Goal: Find specific page/section: Find specific page/section

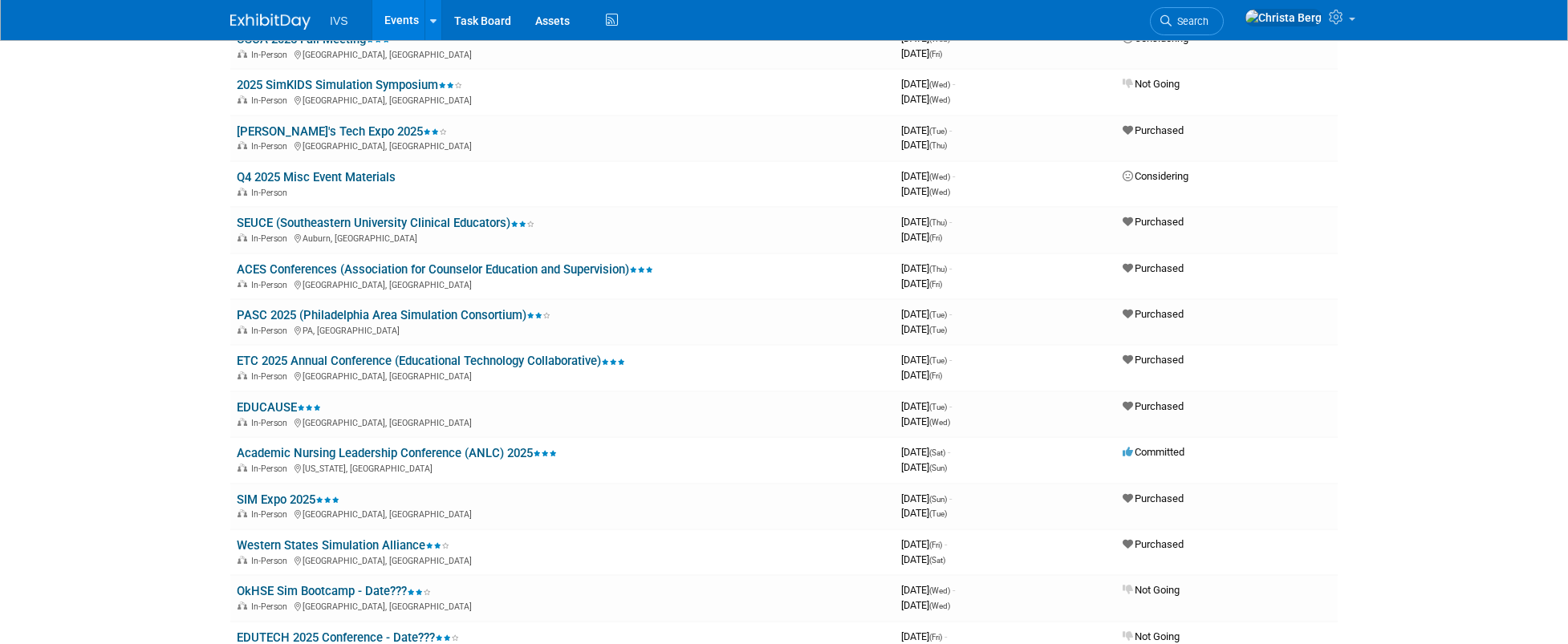
scroll to position [533, 0]
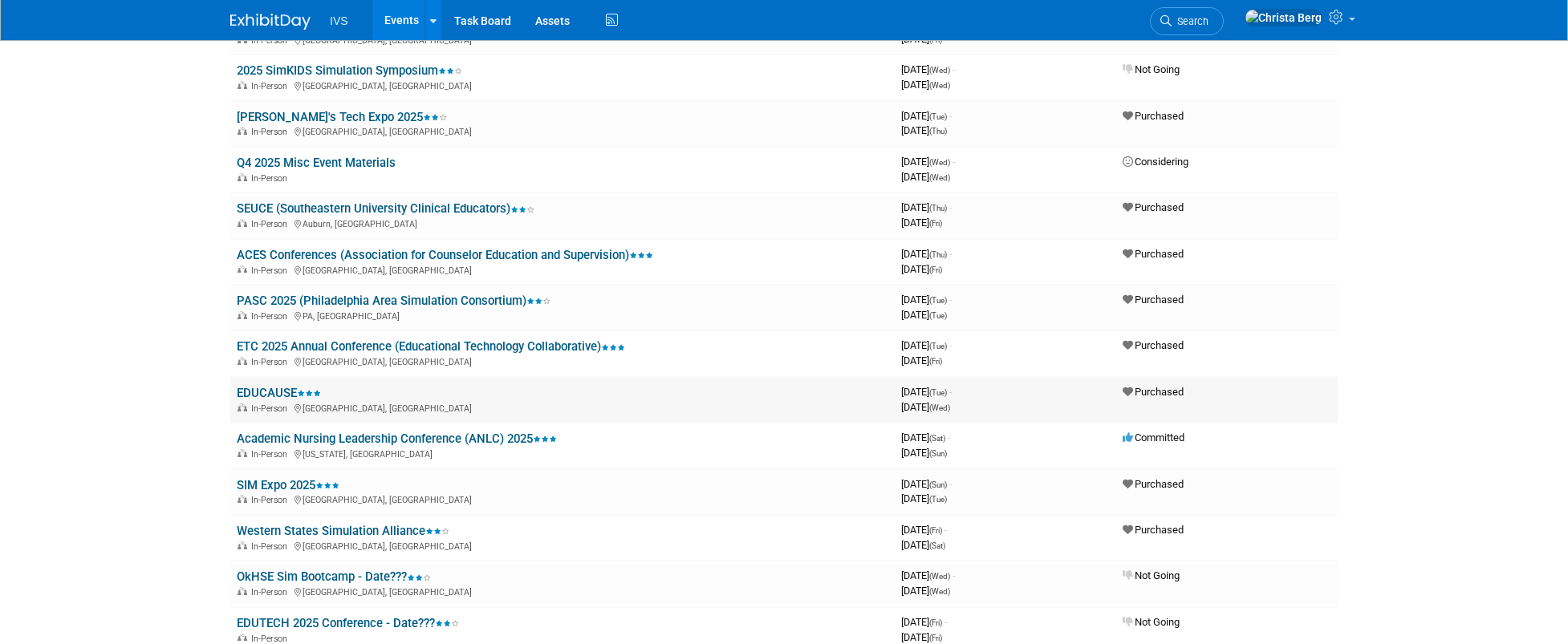
click at [282, 396] on link "EDUCAUSE" at bounding box center [279, 393] width 84 height 14
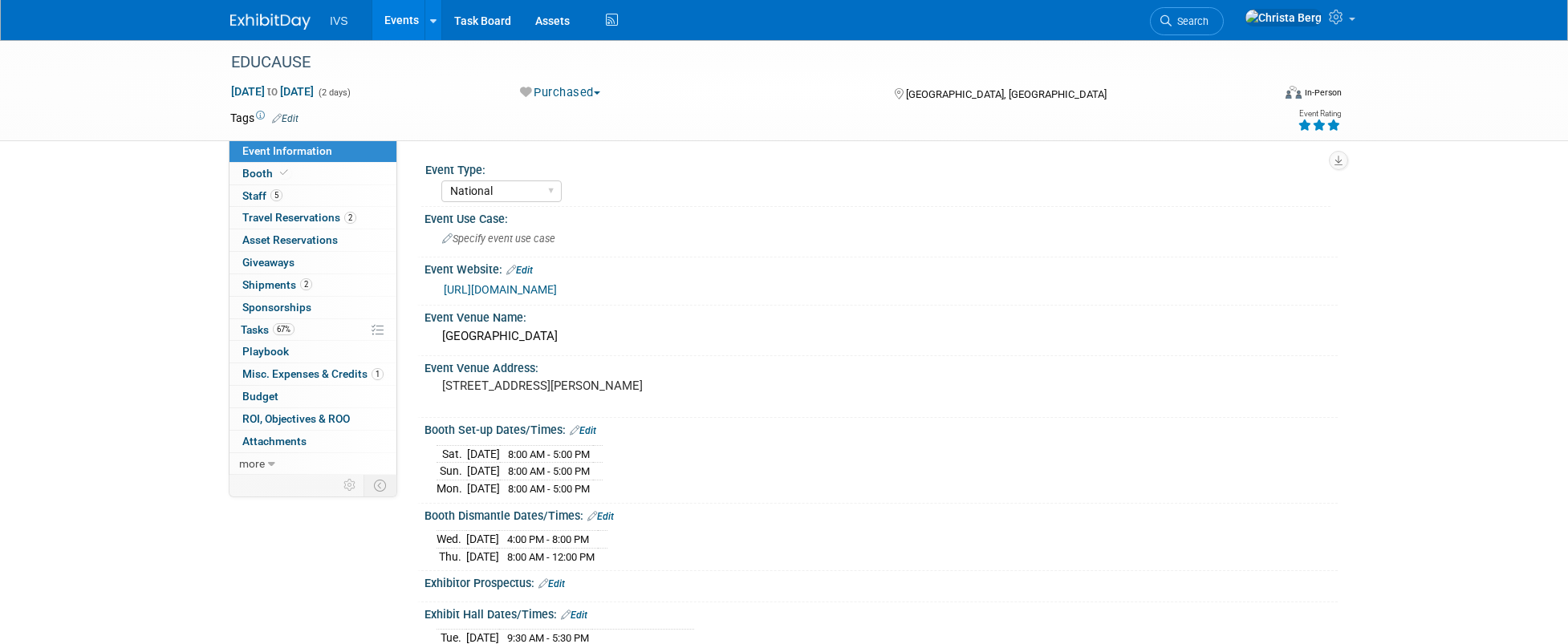
select select "National"
click at [307, 176] on link "Booth" at bounding box center [312, 173] width 167 height 21
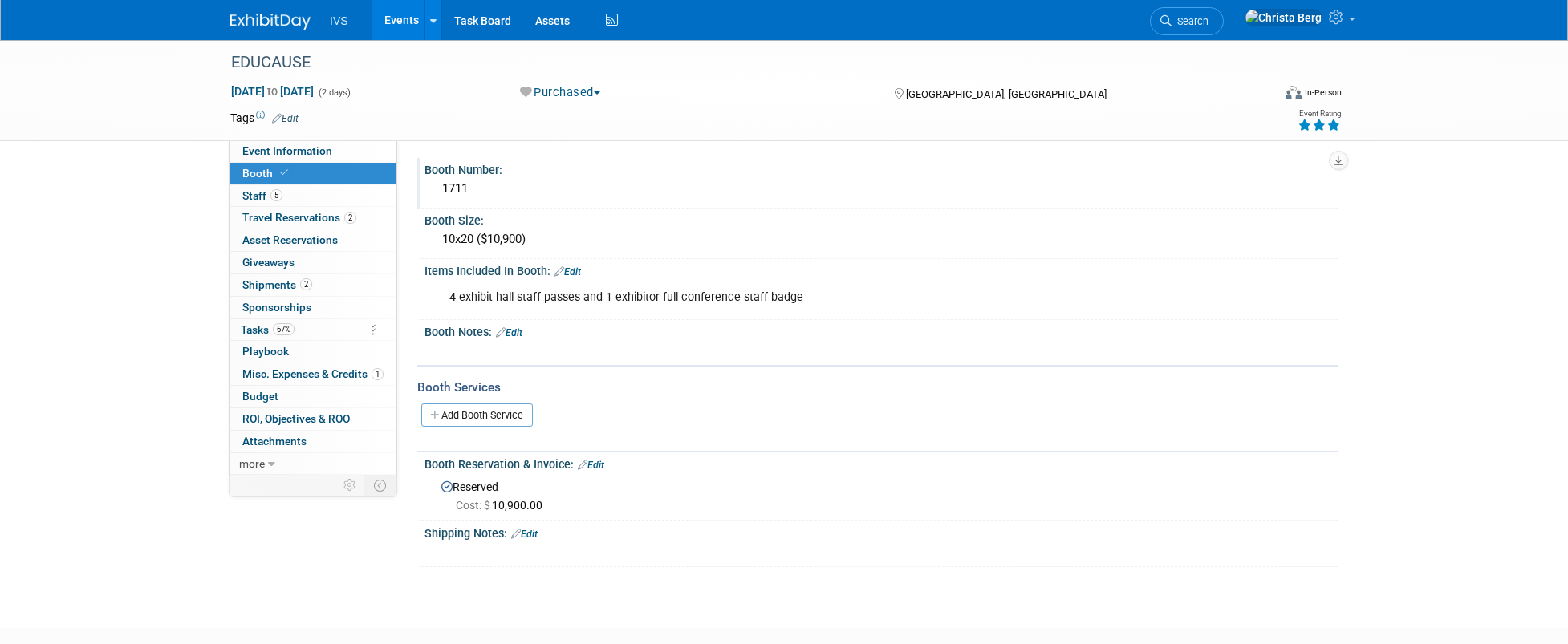
drag, startPoint x: 471, startPoint y: 190, endPoint x: 420, endPoint y: 190, distance: 51.0
click at [420, 190] on div "Booth Number: 1711" at bounding box center [877, 183] width 921 height 50
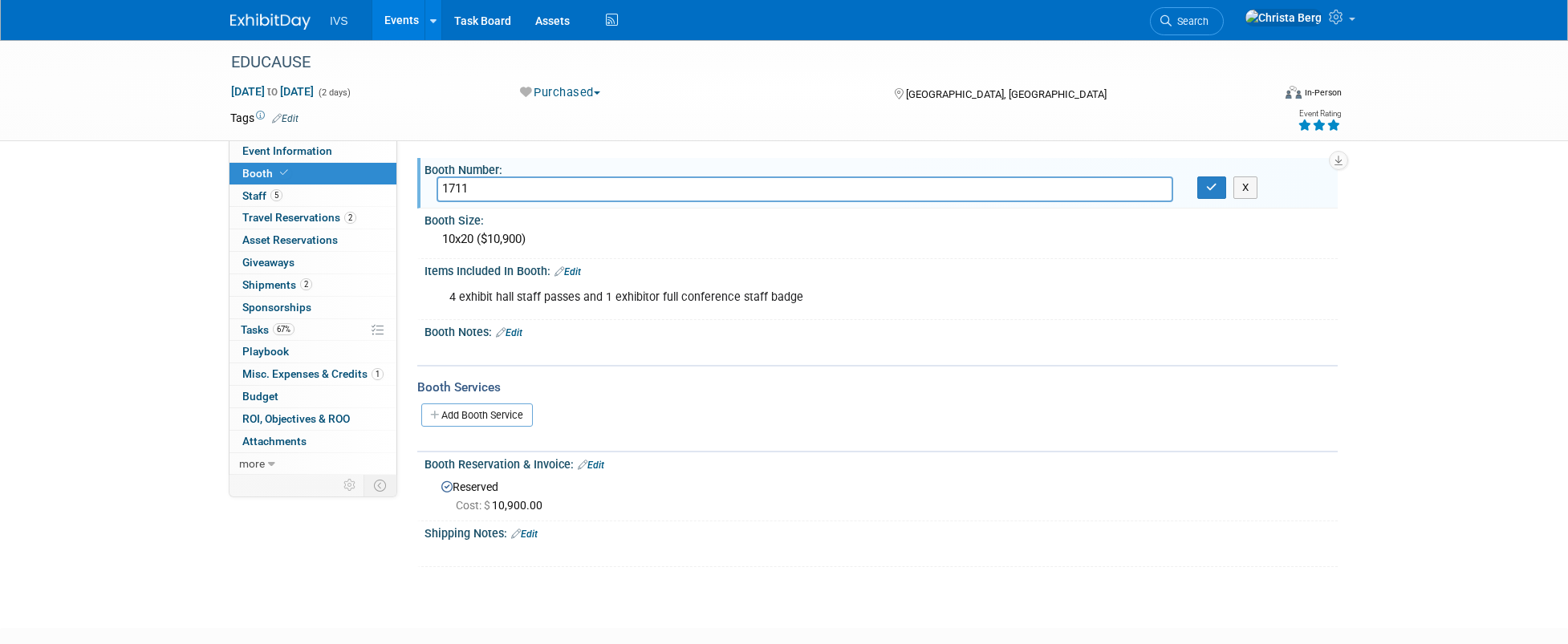
drag, startPoint x: 475, startPoint y: 183, endPoint x: 428, endPoint y: 183, distance: 47.0
click at [428, 183] on div "1711" at bounding box center [805, 189] width 761 height 25
